Goal: Transaction & Acquisition: Purchase product/service

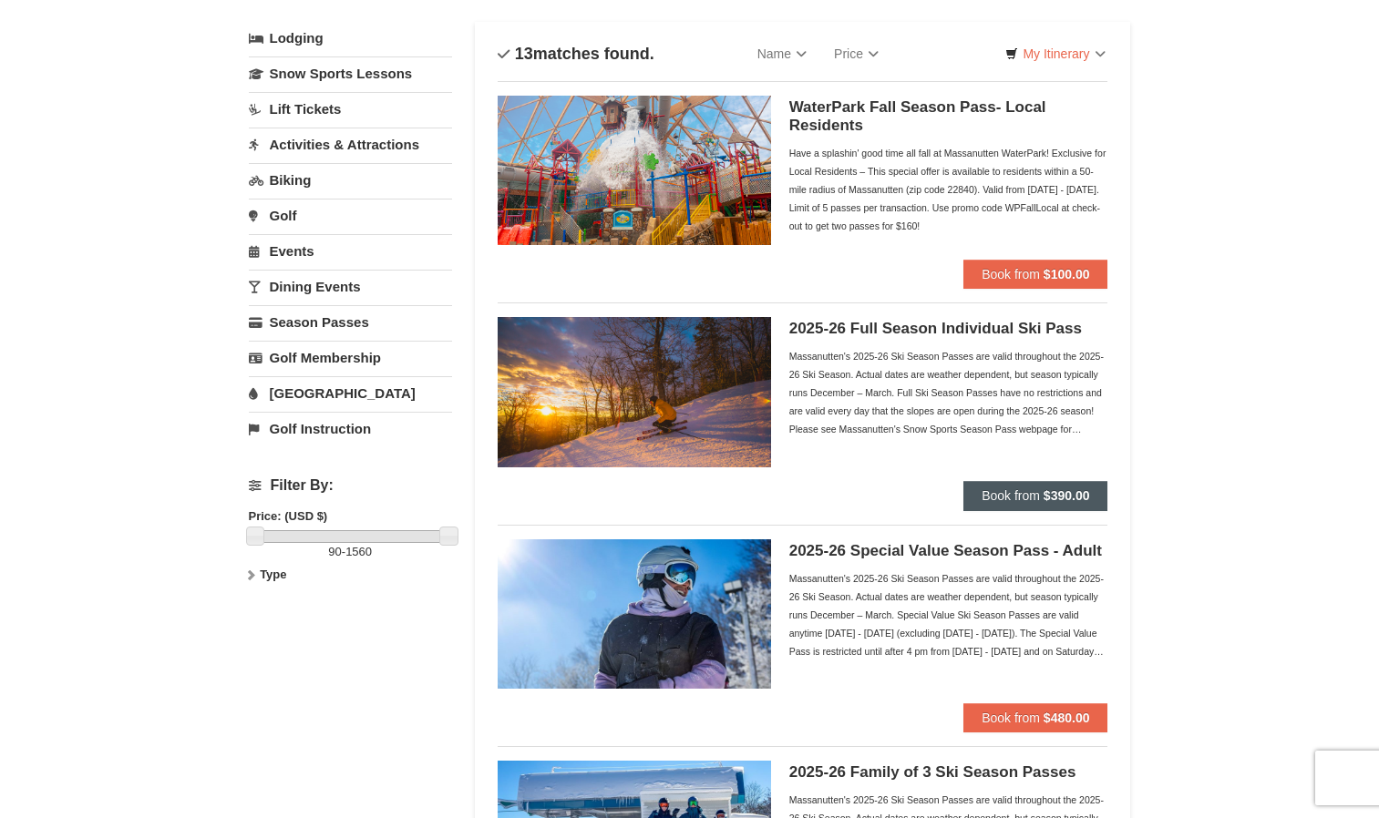
scroll to position [102, 0]
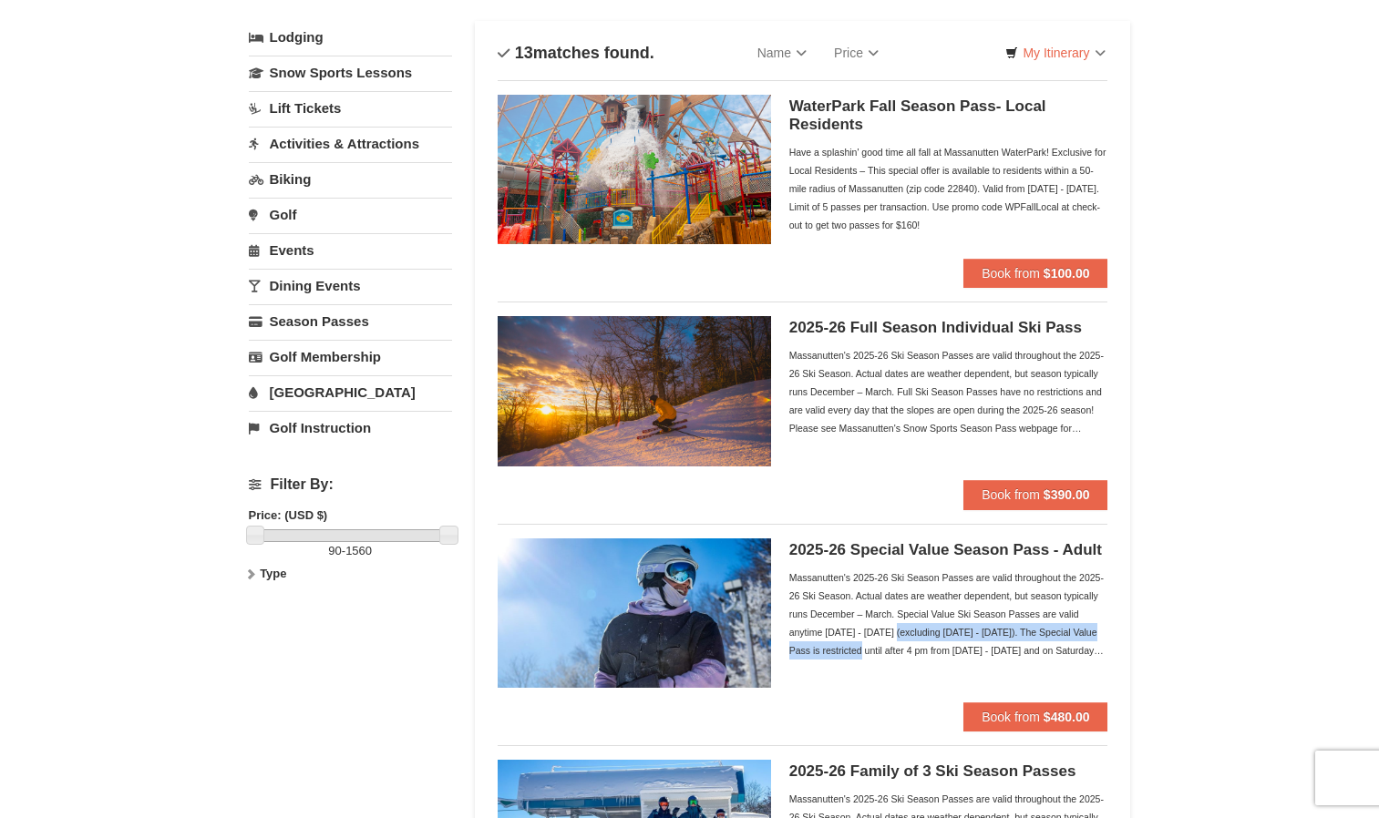
drag, startPoint x: 1029, startPoint y: 560, endPoint x: 1163, endPoint y: 616, distance: 145.4
click at [1058, 562] on div "2025-26 Special Value Season Pass - Adult Massanutten's 2025-26 Ski Season Pass…" at bounding box center [948, 621] width 319 height 164
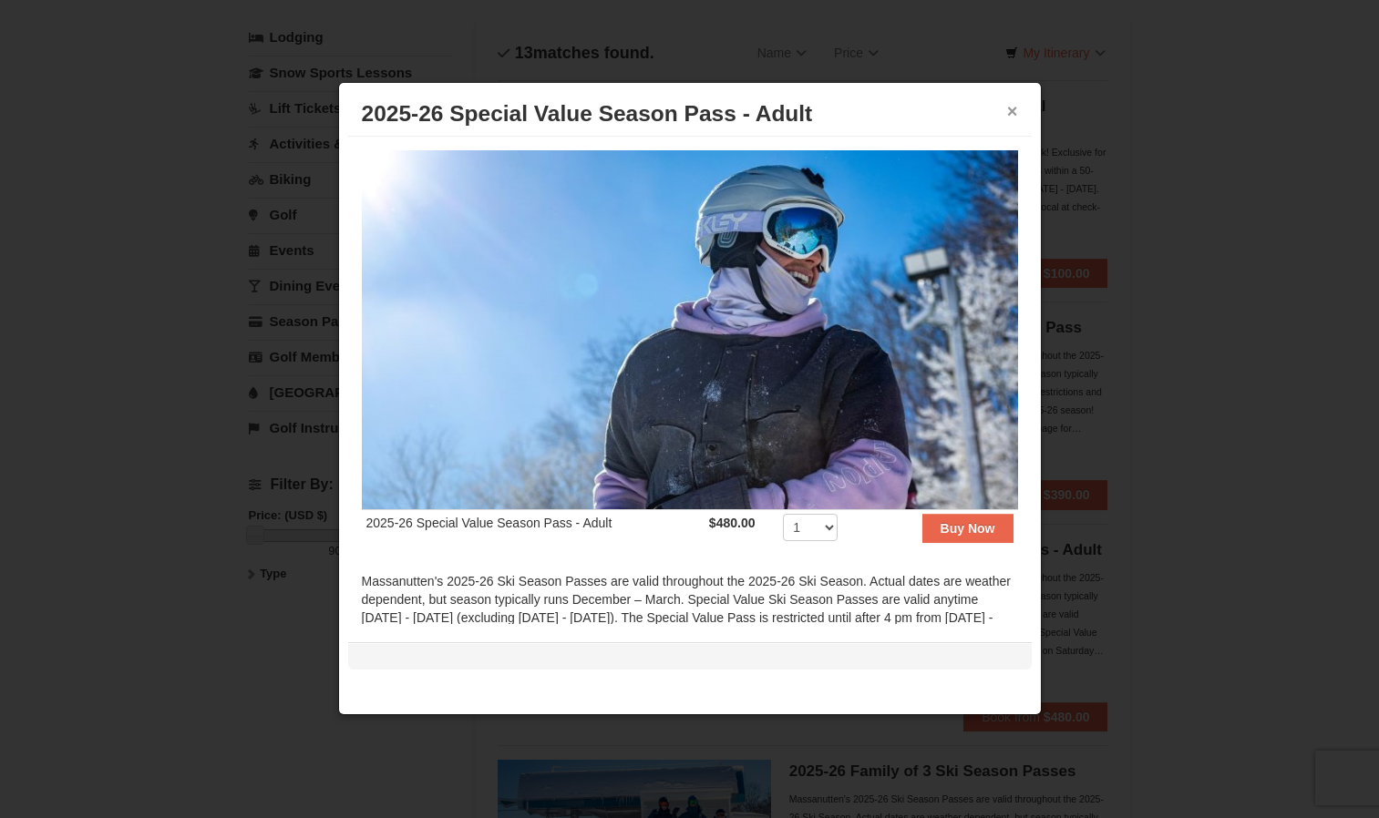
click at [1010, 112] on button "×" at bounding box center [1012, 111] width 11 height 18
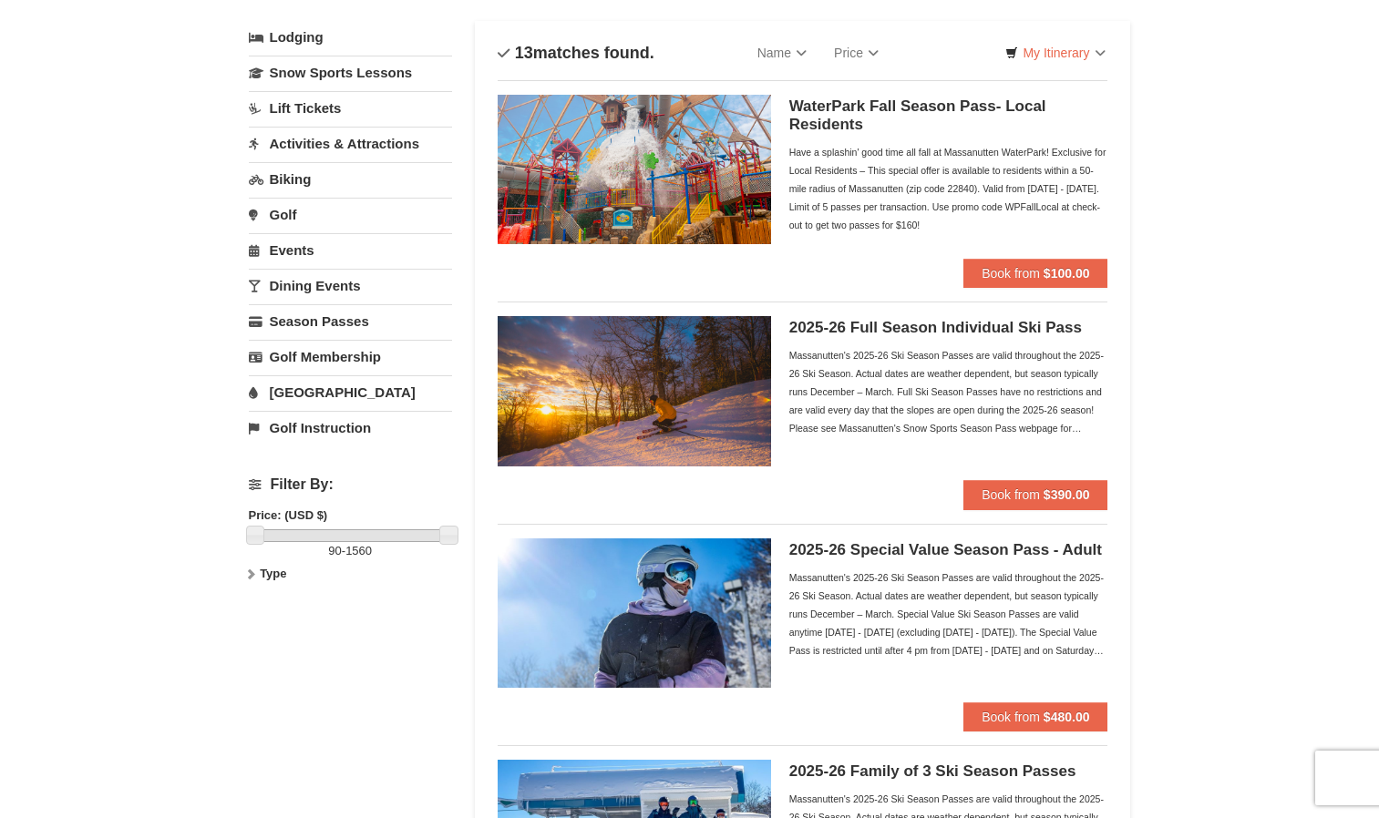
click at [941, 314] on div "2025-26 Full Season Individual Ski Pass Massanutten's 2025-26 Ski Season Passes…" at bounding box center [803, 398] width 611 height 192
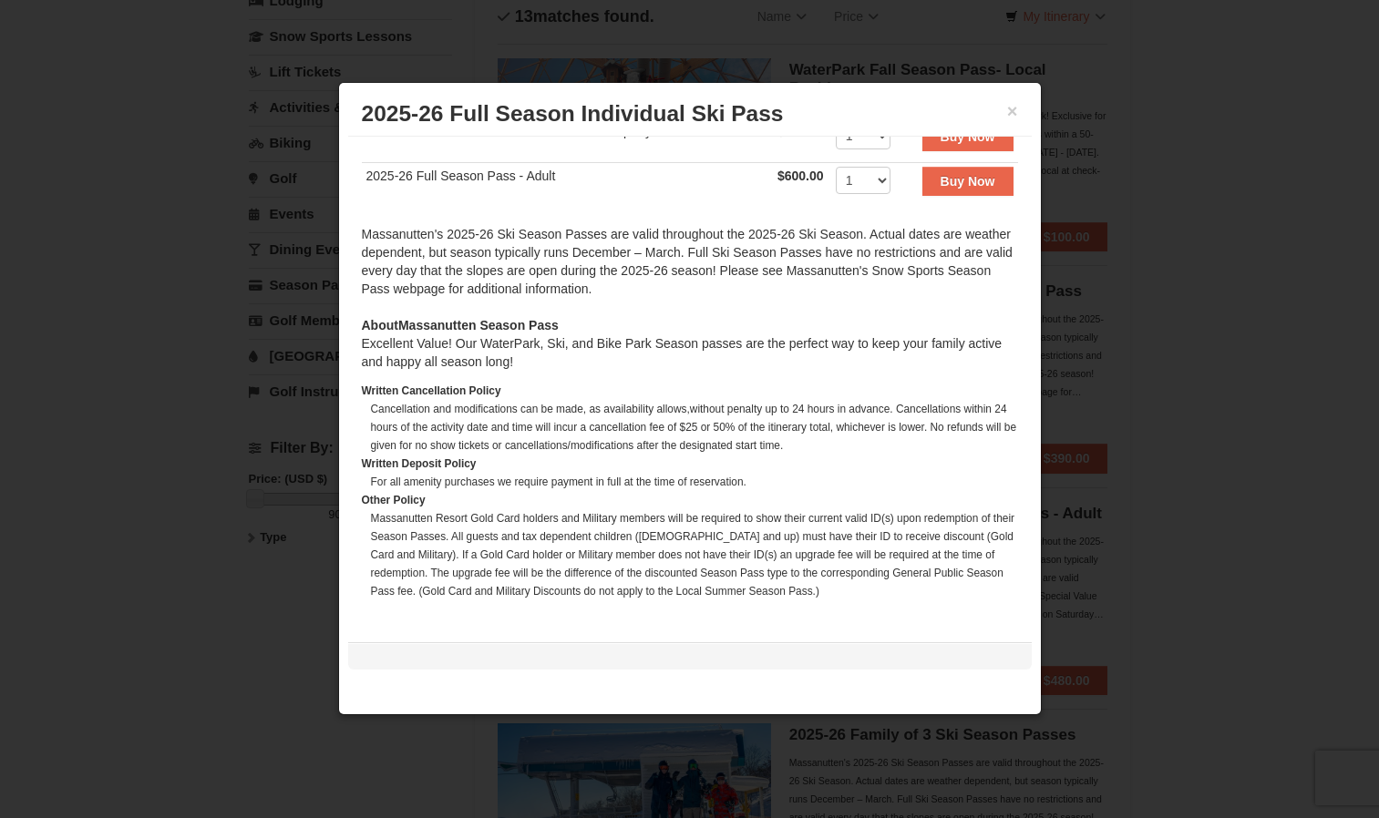
scroll to position [527, 0]
click at [1174, 283] on div at bounding box center [689, 409] width 1379 height 818
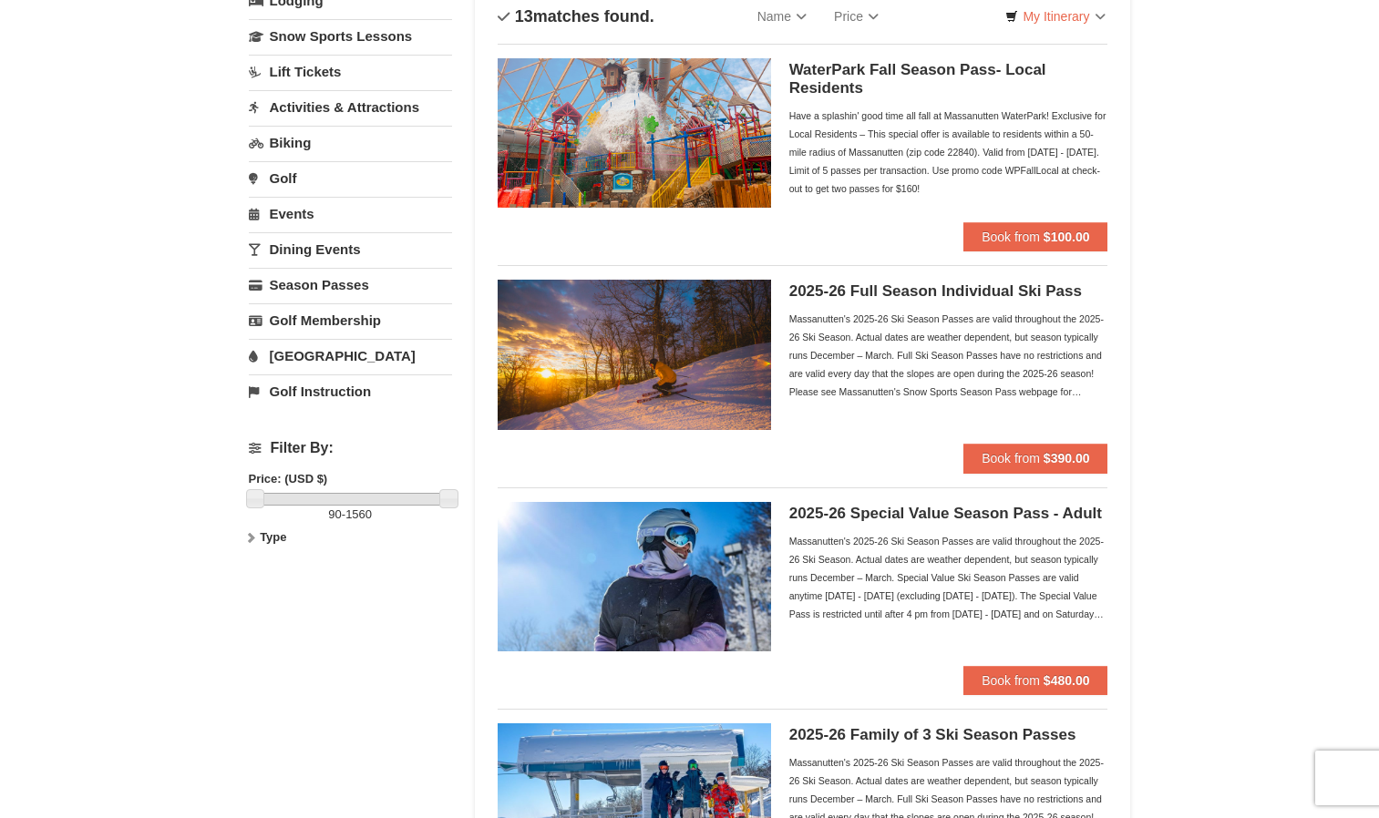
click at [871, 575] on div "Massanutten's 2025-26 Ski Season Passes are valid throughout the 2025-26 Ski Se…" at bounding box center [948, 577] width 319 height 91
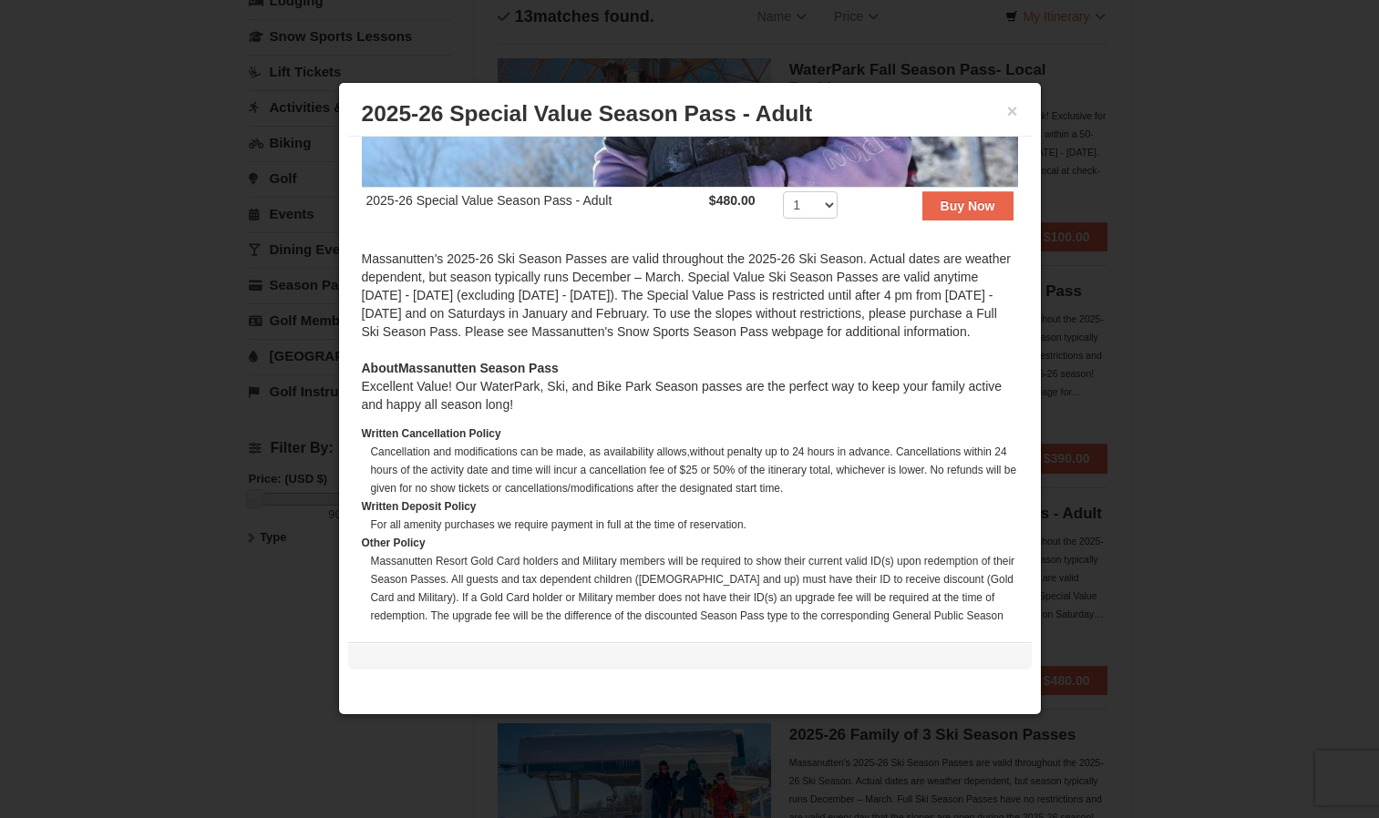
scroll to position [322, 0]
click at [1188, 423] on div at bounding box center [689, 409] width 1379 height 818
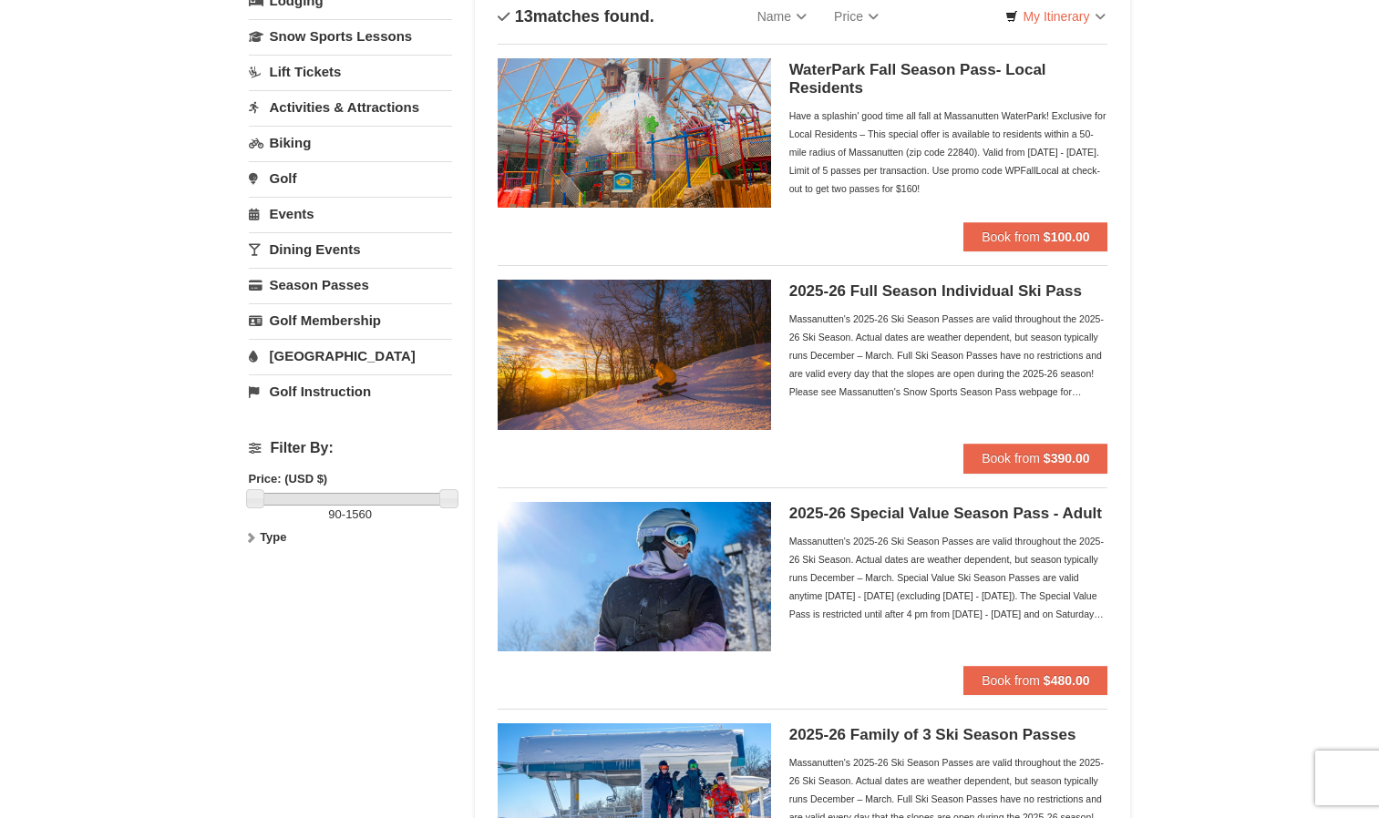
click at [888, 365] on div "Massanutten's 2025-26 Ski Season Passes are valid throughout the 2025-26 Ski Se…" at bounding box center [948, 355] width 319 height 91
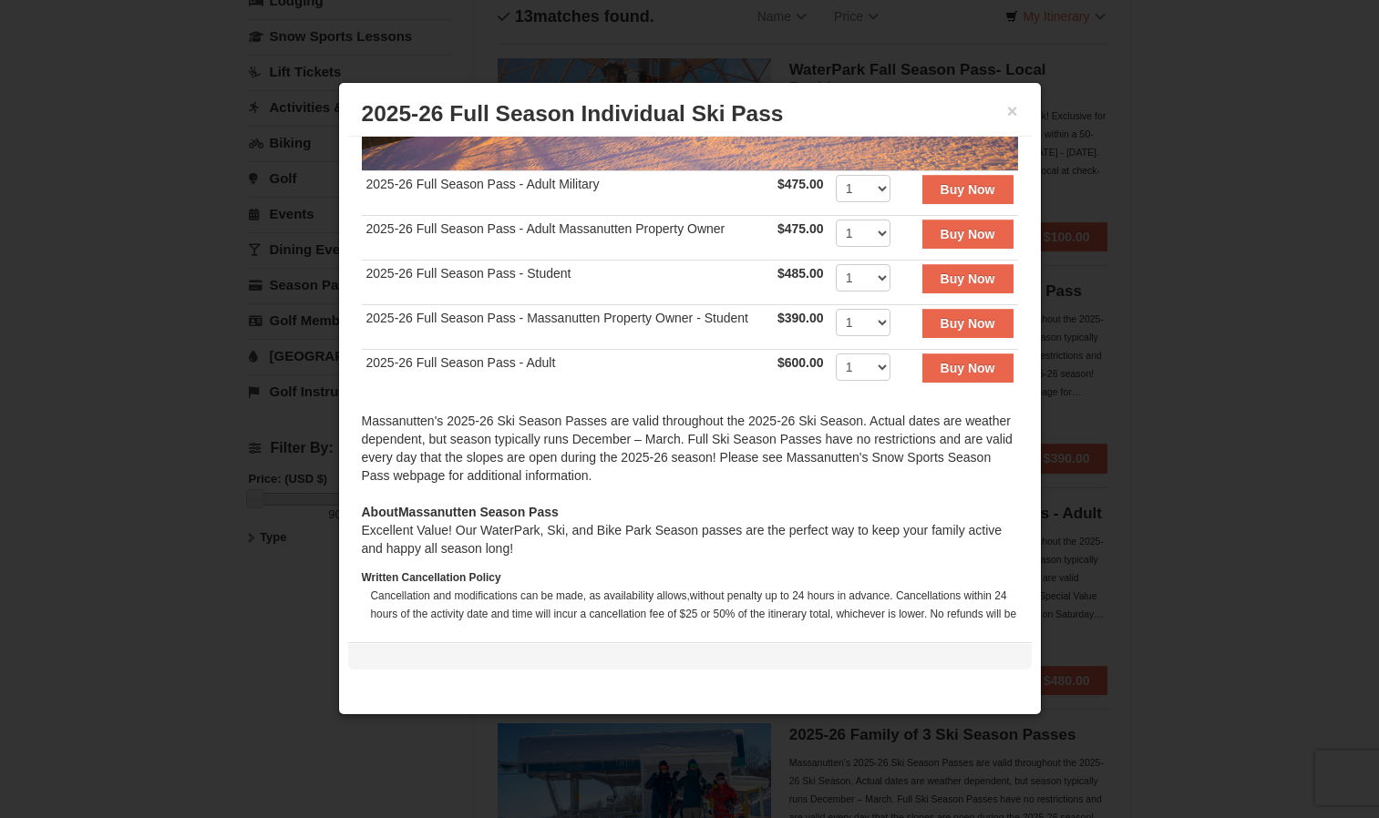
scroll to position [338, 0]
click at [1145, 224] on div at bounding box center [689, 409] width 1379 height 818
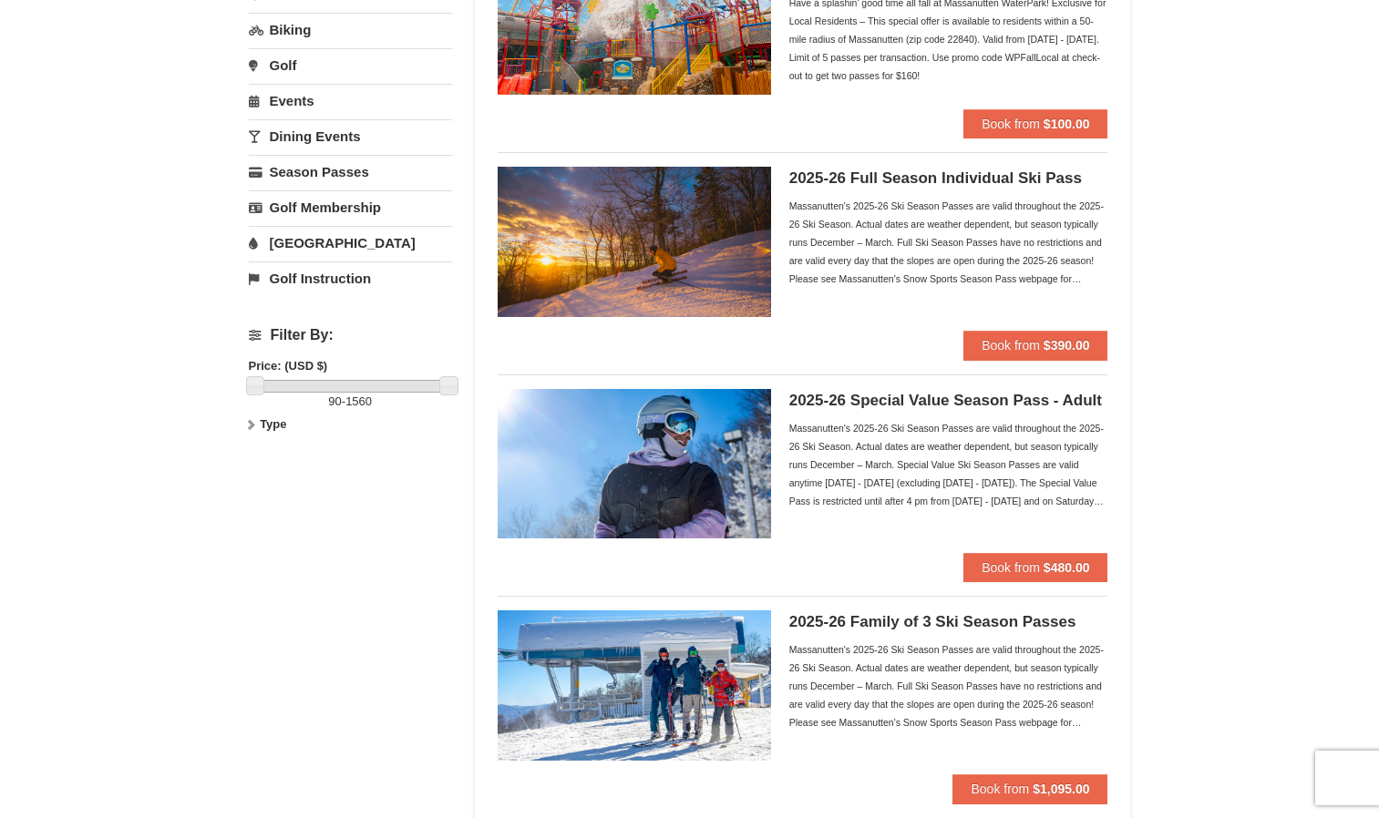
scroll to position [251, 0]
click at [1091, 268] on div "Massanutten's 2025-26 Ski Season Passes are valid throughout the 2025-26 Ski Se…" at bounding box center [948, 243] width 319 height 91
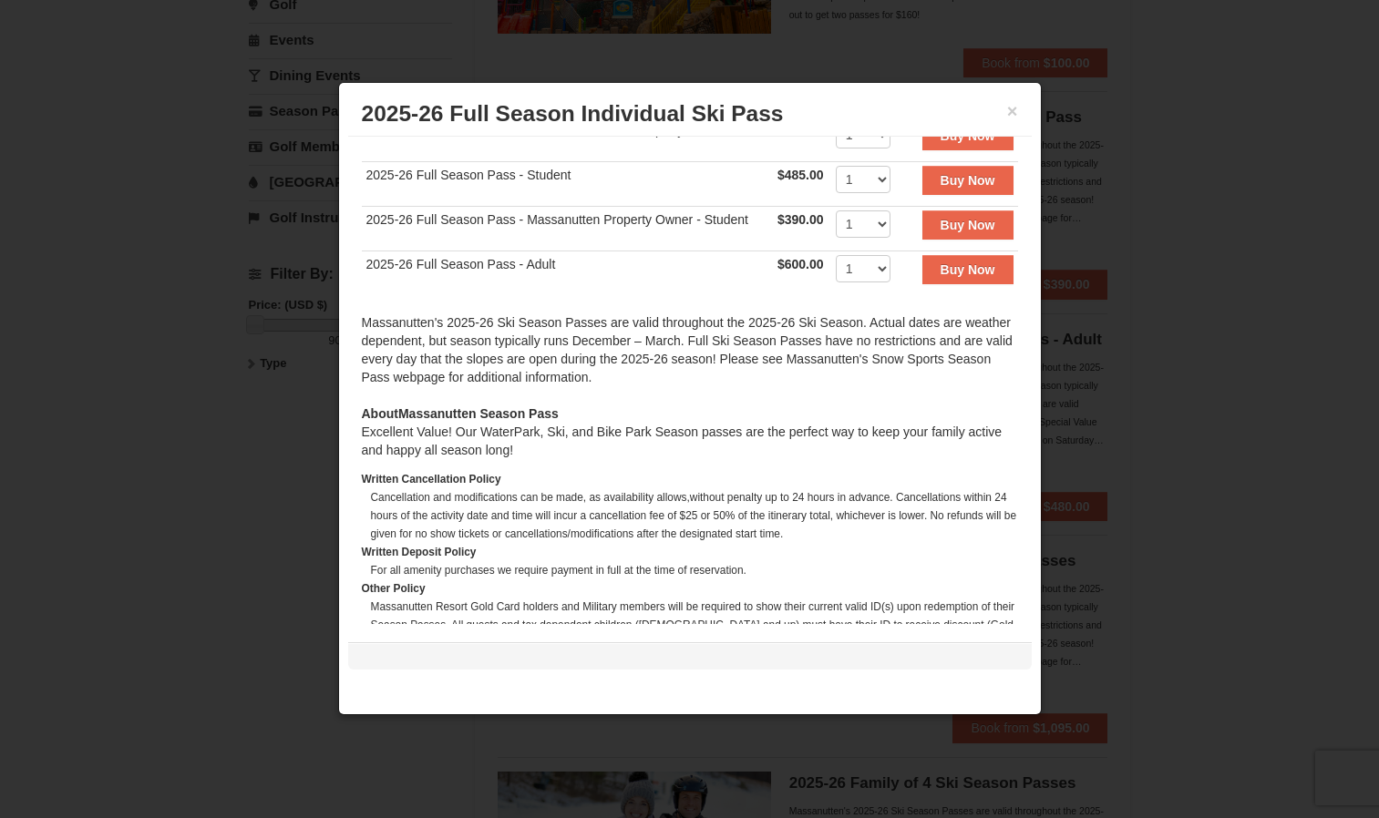
scroll to position [437, 0]
